Goal: Navigation & Orientation: Find specific page/section

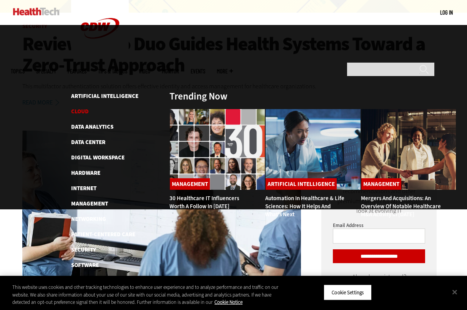
scroll to position [220, 0]
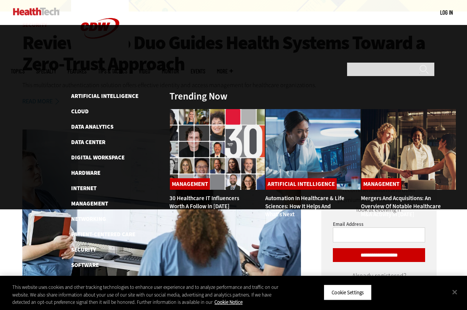
click at [97, 230] on li "Patient-Centered Care" at bounding box center [116, 234] width 90 height 9
click at [97, 231] on link "Patient-Centered Care" at bounding box center [103, 235] width 64 height 8
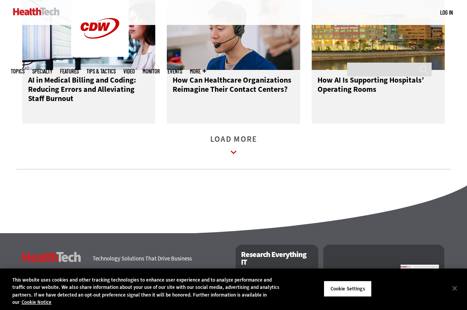
scroll to position [1677, 0]
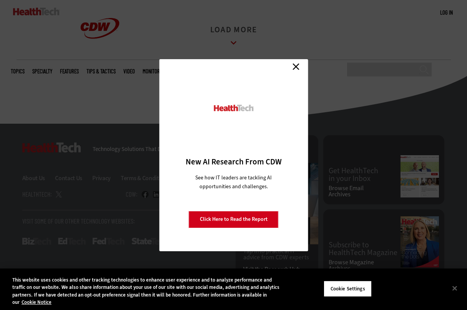
click at [295, 66] on link "Close" at bounding box center [296, 67] width 12 height 12
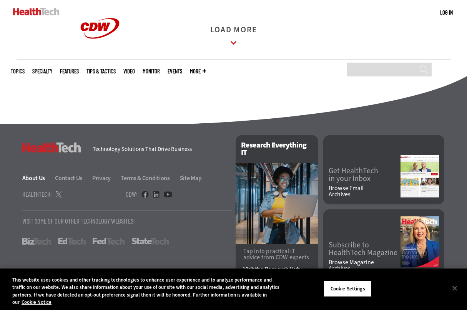
click at [37, 179] on link "About Us" at bounding box center [38, 178] width 32 height 8
